Goal: Information Seeking & Learning: Understand process/instructions

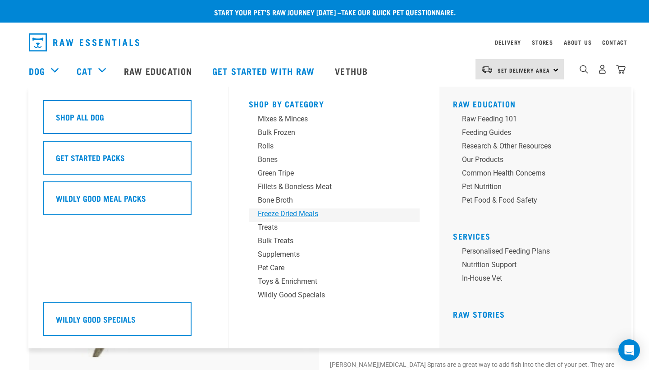
click at [293, 212] on div "Freeze Dried Meals" at bounding box center [328, 213] width 141 height 11
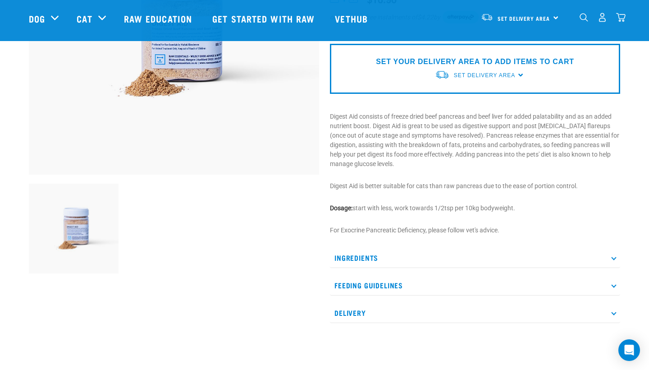
scroll to position [186, 0]
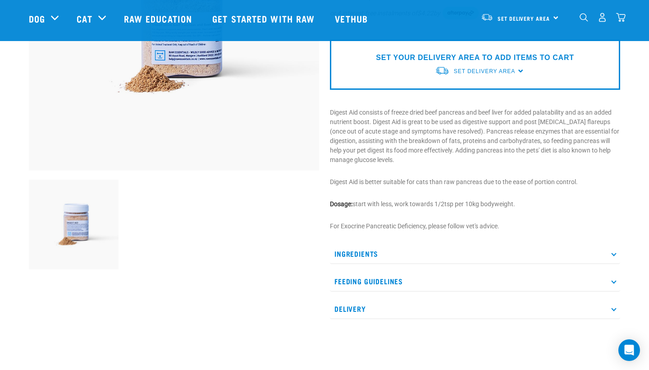
click at [401, 280] on p "Feeding Guidelines" at bounding box center [475, 281] width 290 height 20
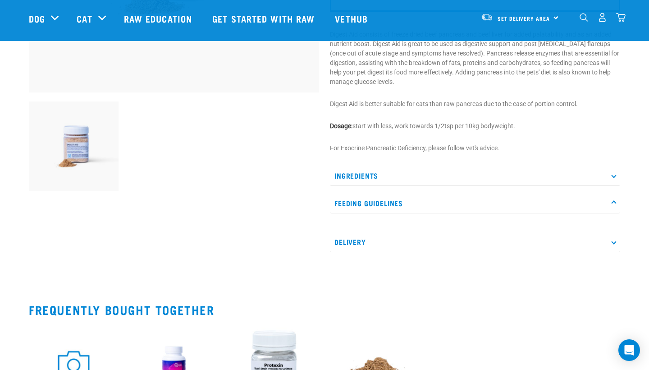
scroll to position [269, 0]
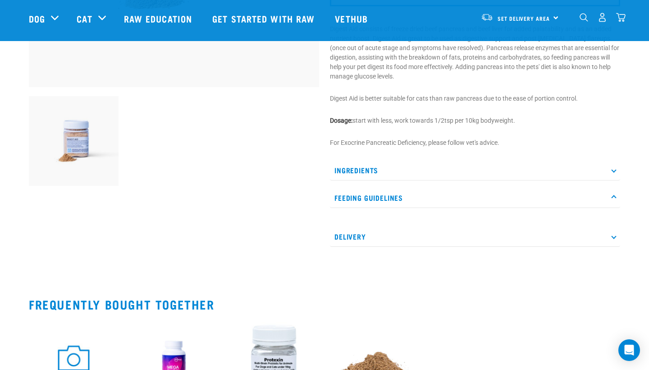
click at [415, 200] on p "Feeding Guidelines" at bounding box center [475, 198] width 290 height 20
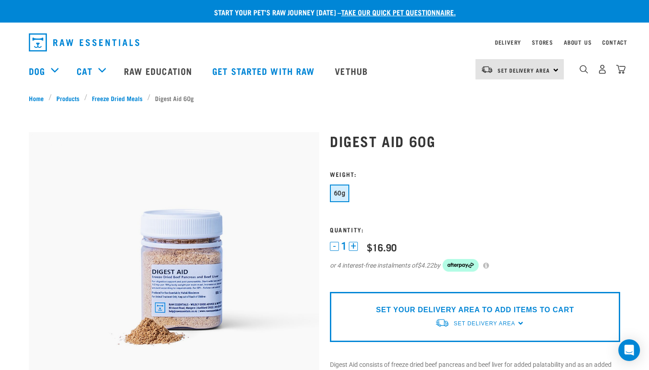
scroll to position [0, 0]
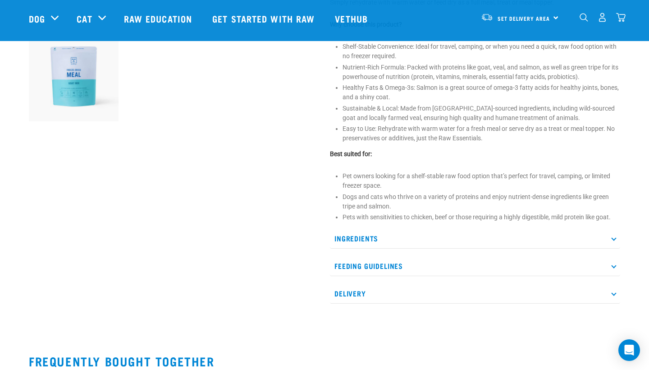
scroll to position [337, 0]
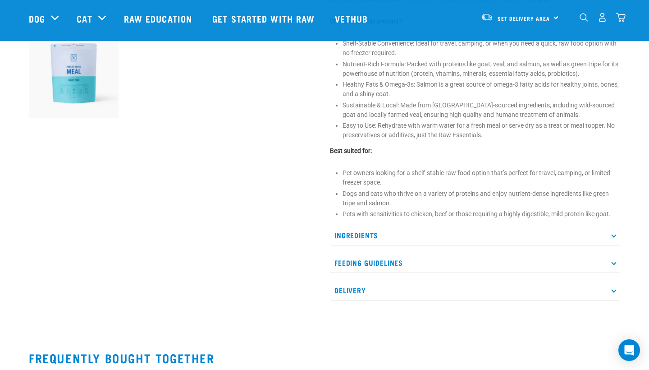
click at [447, 264] on p "Feeding Guidelines" at bounding box center [475, 263] width 290 height 20
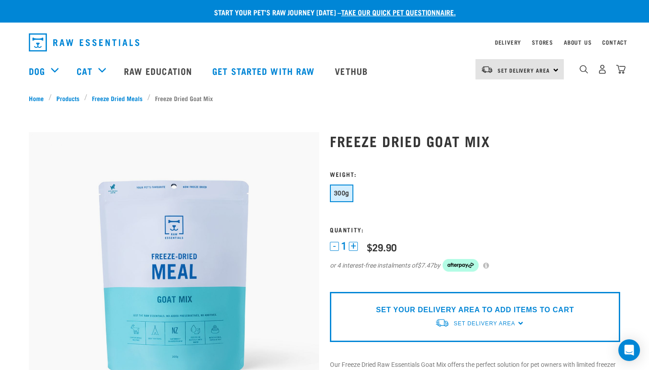
scroll to position [0, 0]
